Goal: Information Seeking & Learning: Learn about a topic

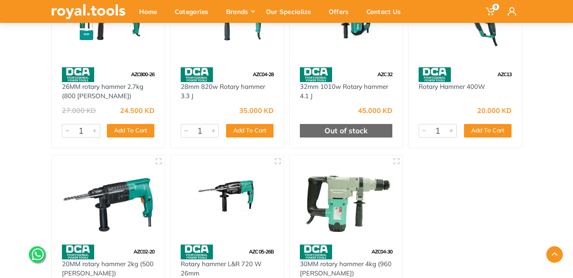
scroll to position [42, 0]
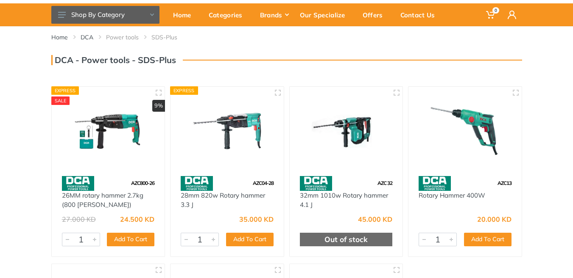
click at [100, 137] on img at bounding box center [108, 131] width 98 height 73
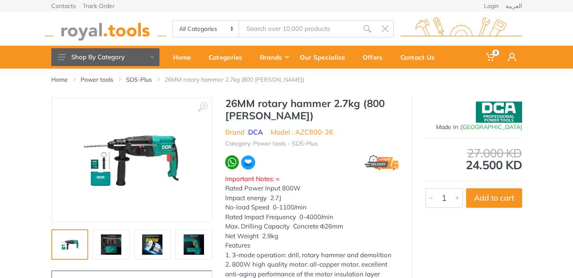
click at [100, 137] on img at bounding box center [131, 160] width 107 height 107
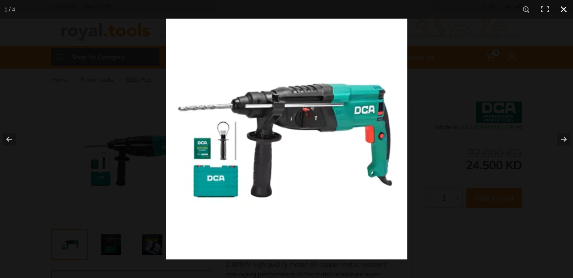
click at [565, 7] on button at bounding box center [563, 9] width 19 height 19
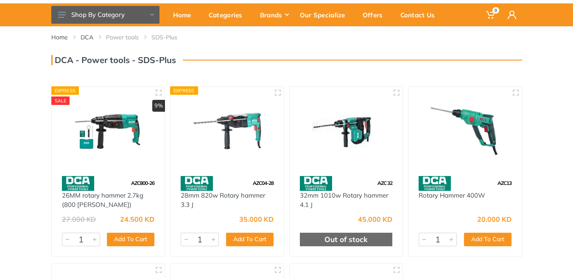
click at [241, 134] on img at bounding box center [227, 131] width 98 height 73
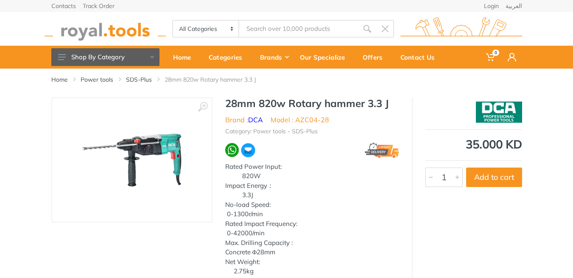
click at [153, 153] on img at bounding box center [131, 160] width 107 height 107
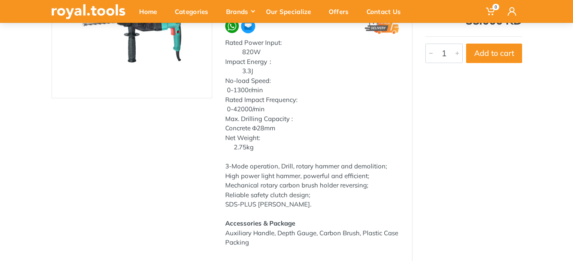
scroll to position [127, 0]
